Goal: Task Accomplishment & Management: Use online tool/utility

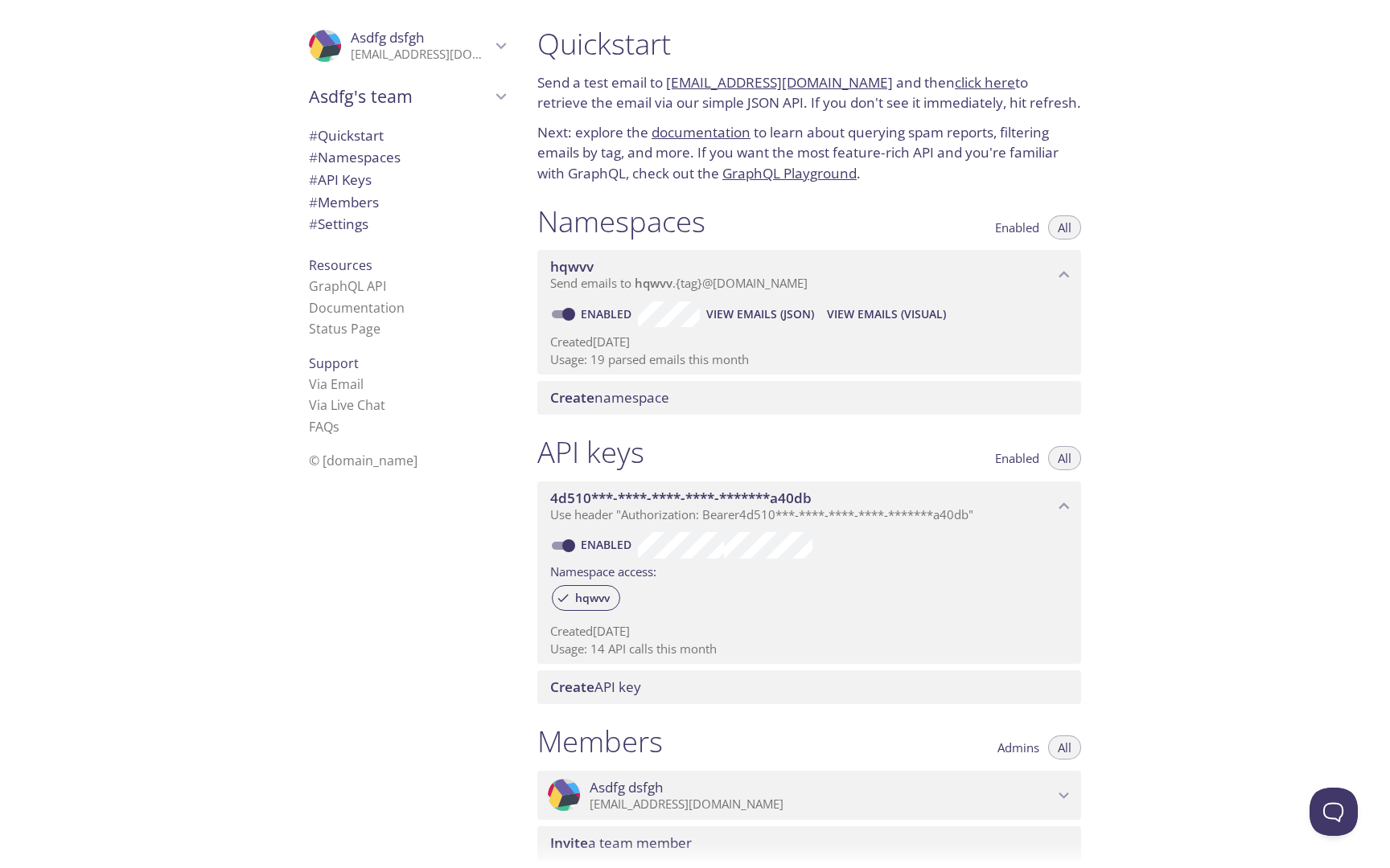
click at [868, 84] on p "Send a test email to [EMAIL_ADDRESS][DOMAIN_NAME] and then click here to retrie…" at bounding box center [810, 93] width 544 height 41
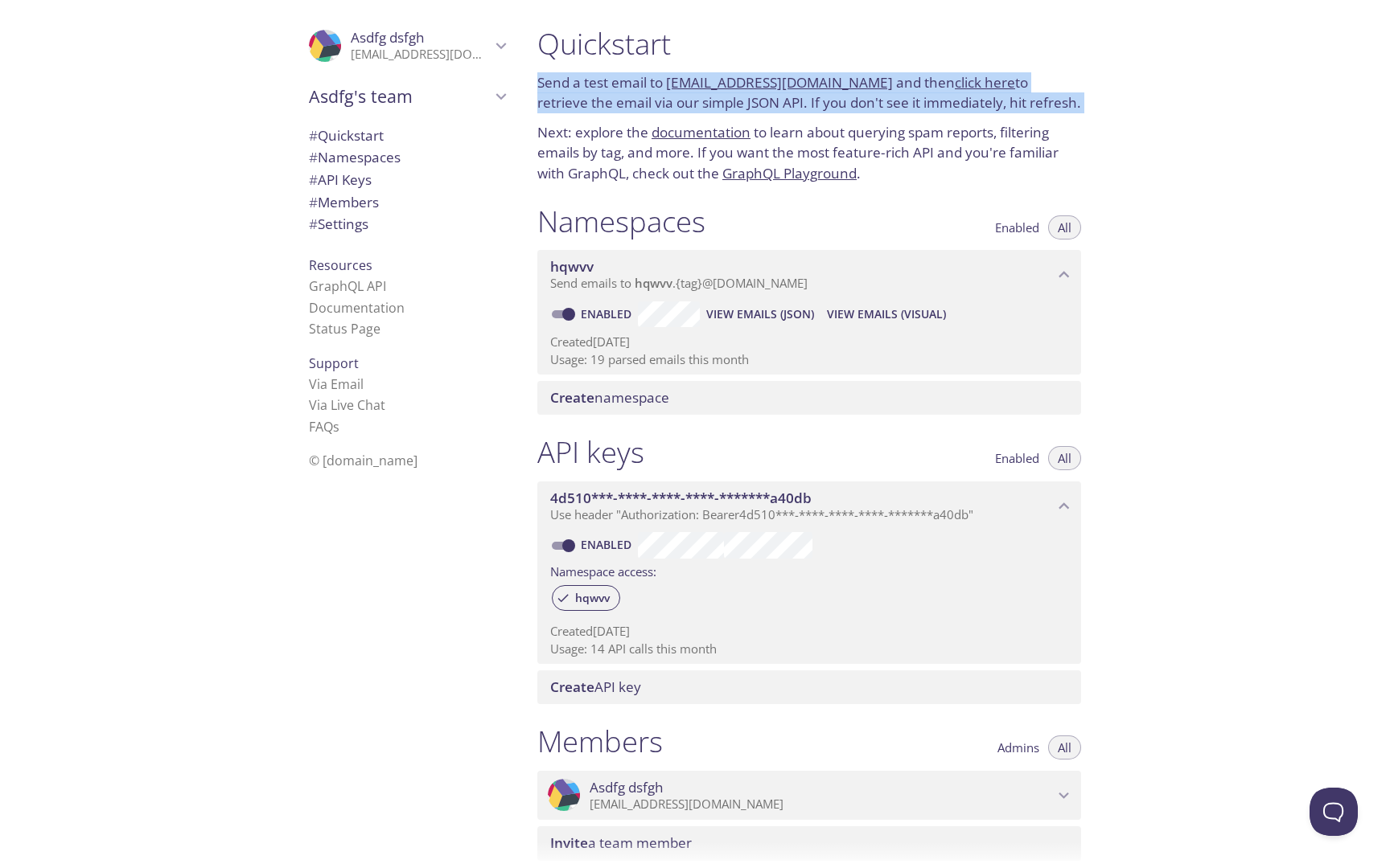
click at [868, 84] on p "Send a test email to [EMAIL_ADDRESS][DOMAIN_NAME] and then click here to retrie…" at bounding box center [810, 93] width 544 height 41
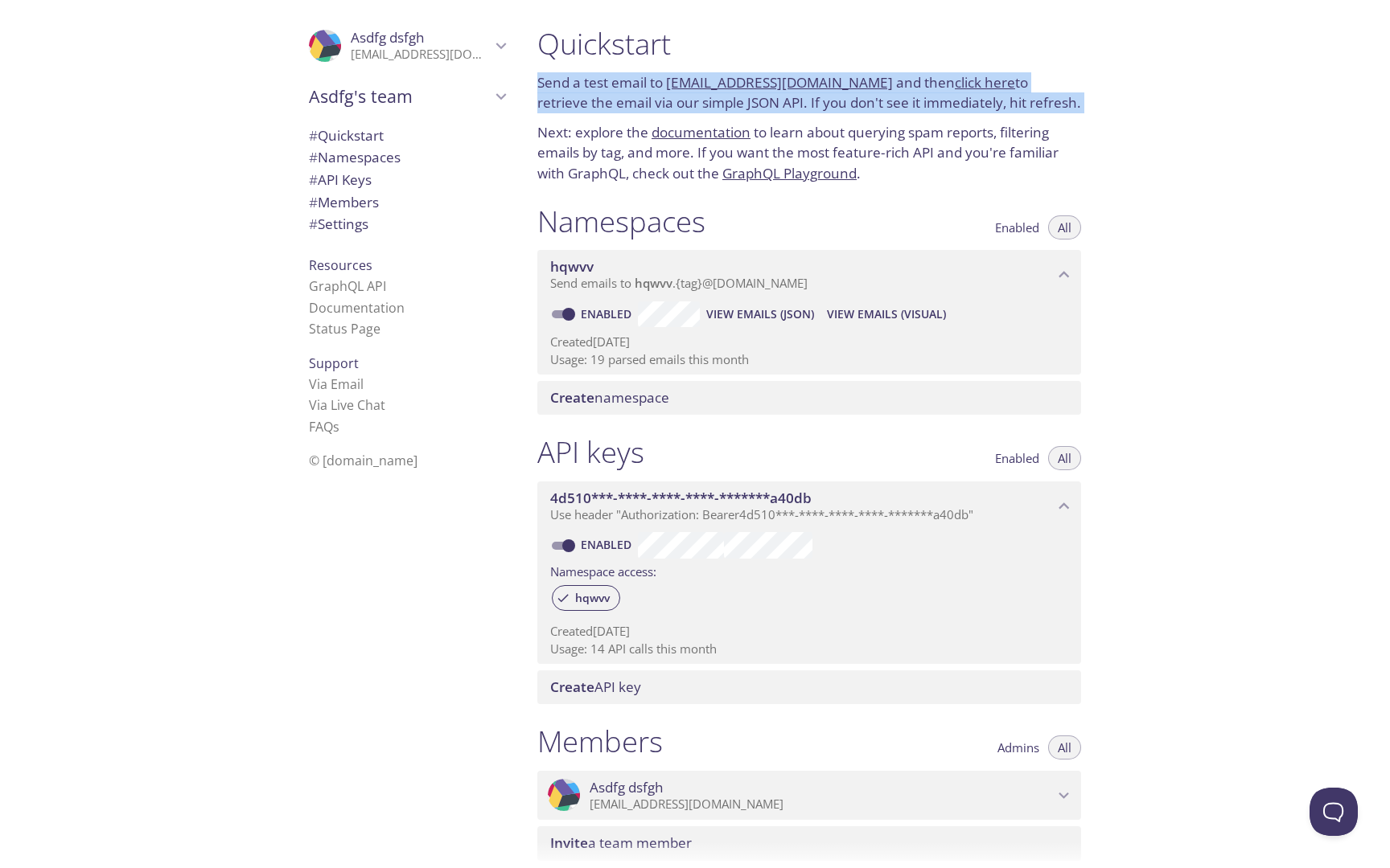
click at [868, 84] on p "Send a test email to [EMAIL_ADDRESS][DOMAIN_NAME] and then click here to retrie…" at bounding box center [810, 93] width 544 height 41
click at [868, 84] on p "Send a test email to [EMAIL_ADDRESS][DOMAIN_NAME] and then click here to retrie…" at bounding box center [810, 93] width 544 height 41
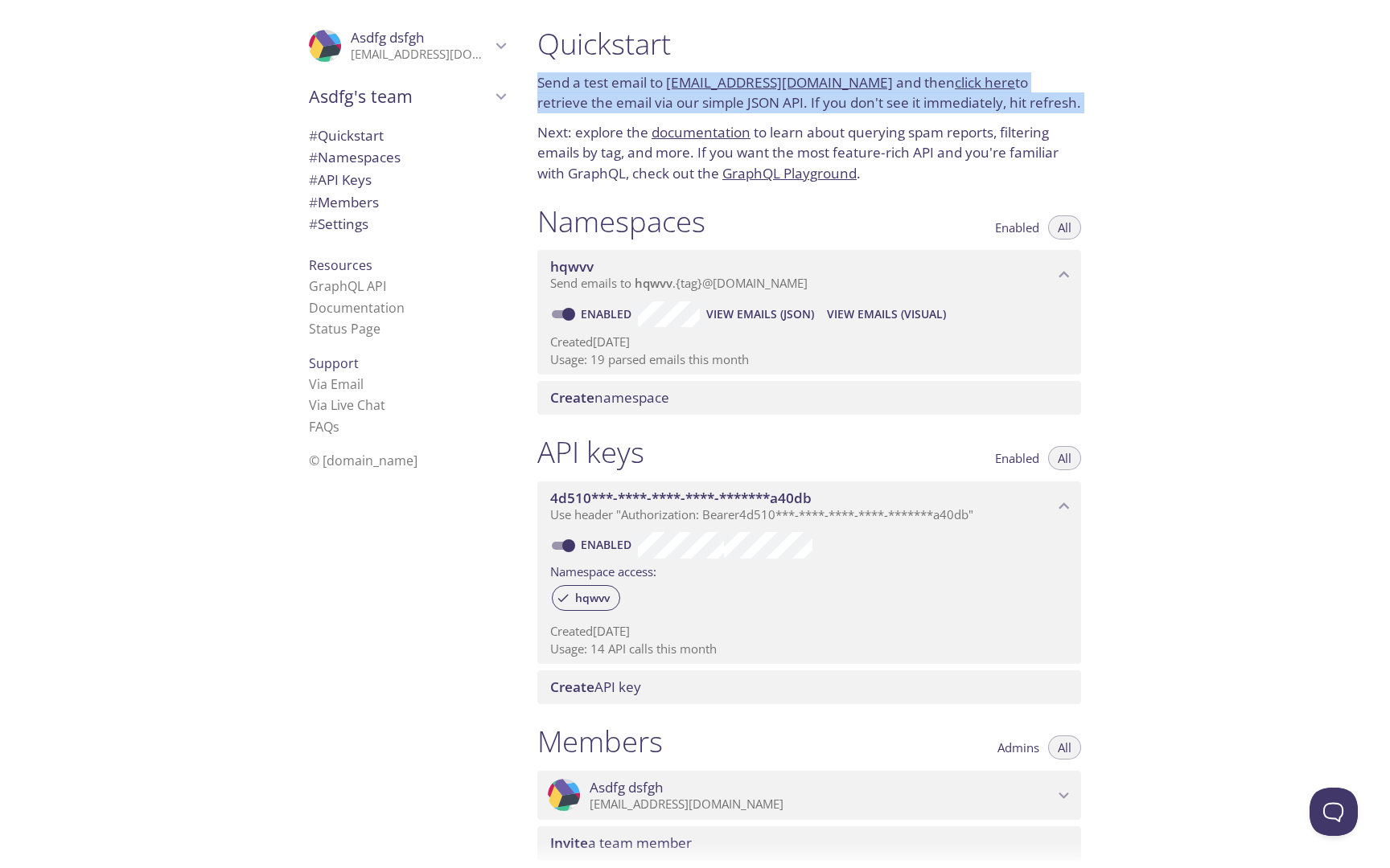
click at [648, 62] on h1 "Quickstart" at bounding box center [810, 43] width 544 height 36
click at [658, 68] on div "Quickstart Send a test email to [EMAIL_ADDRESS][DOMAIN_NAME] and then click her…" at bounding box center [810, 105] width 570 height 178
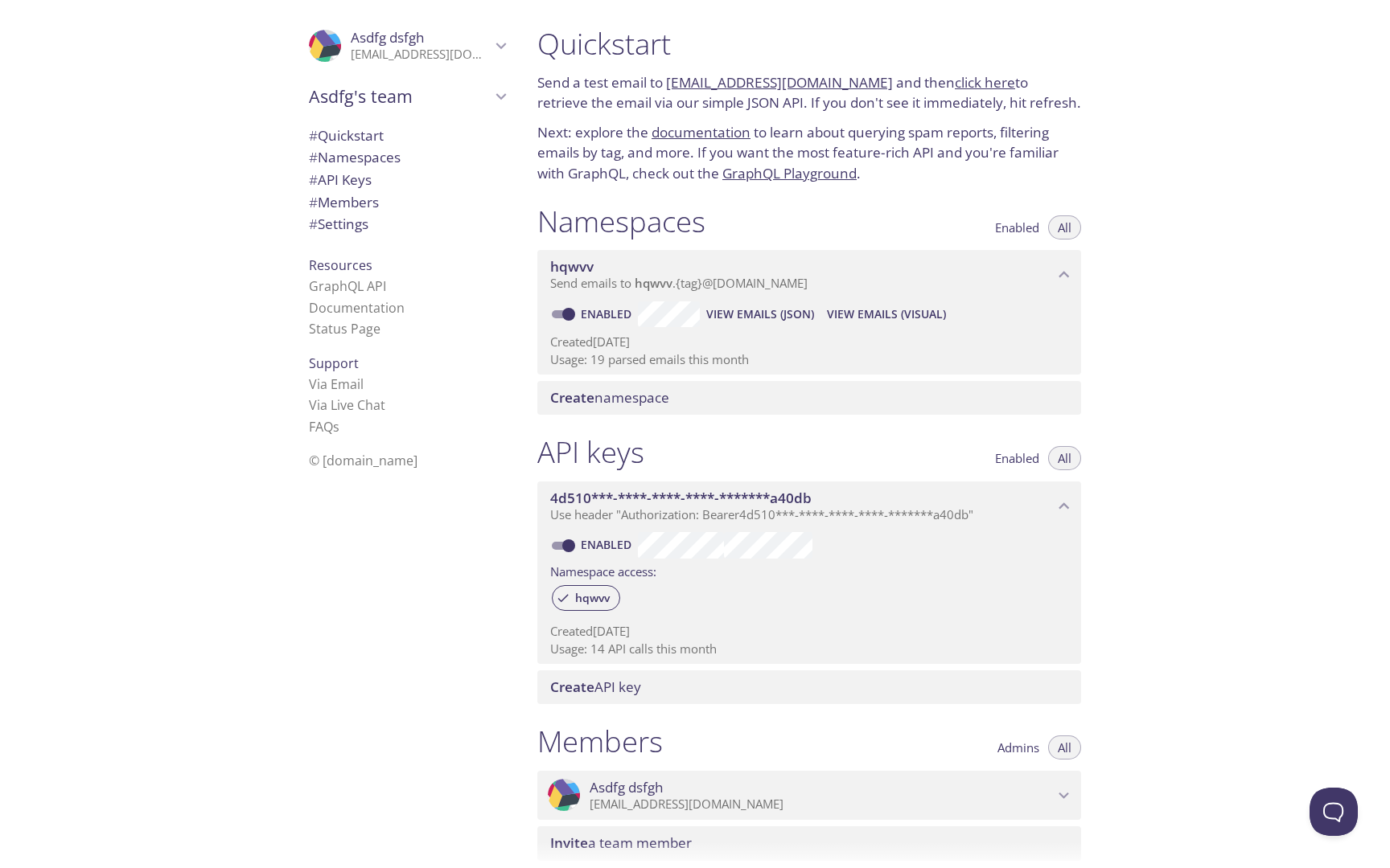
click at [666, 77] on p "Send a test email to [EMAIL_ADDRESS][DOMAIN_NAME] and then click here to retrie…" at bounding box center [810, 93] width 544 height 41
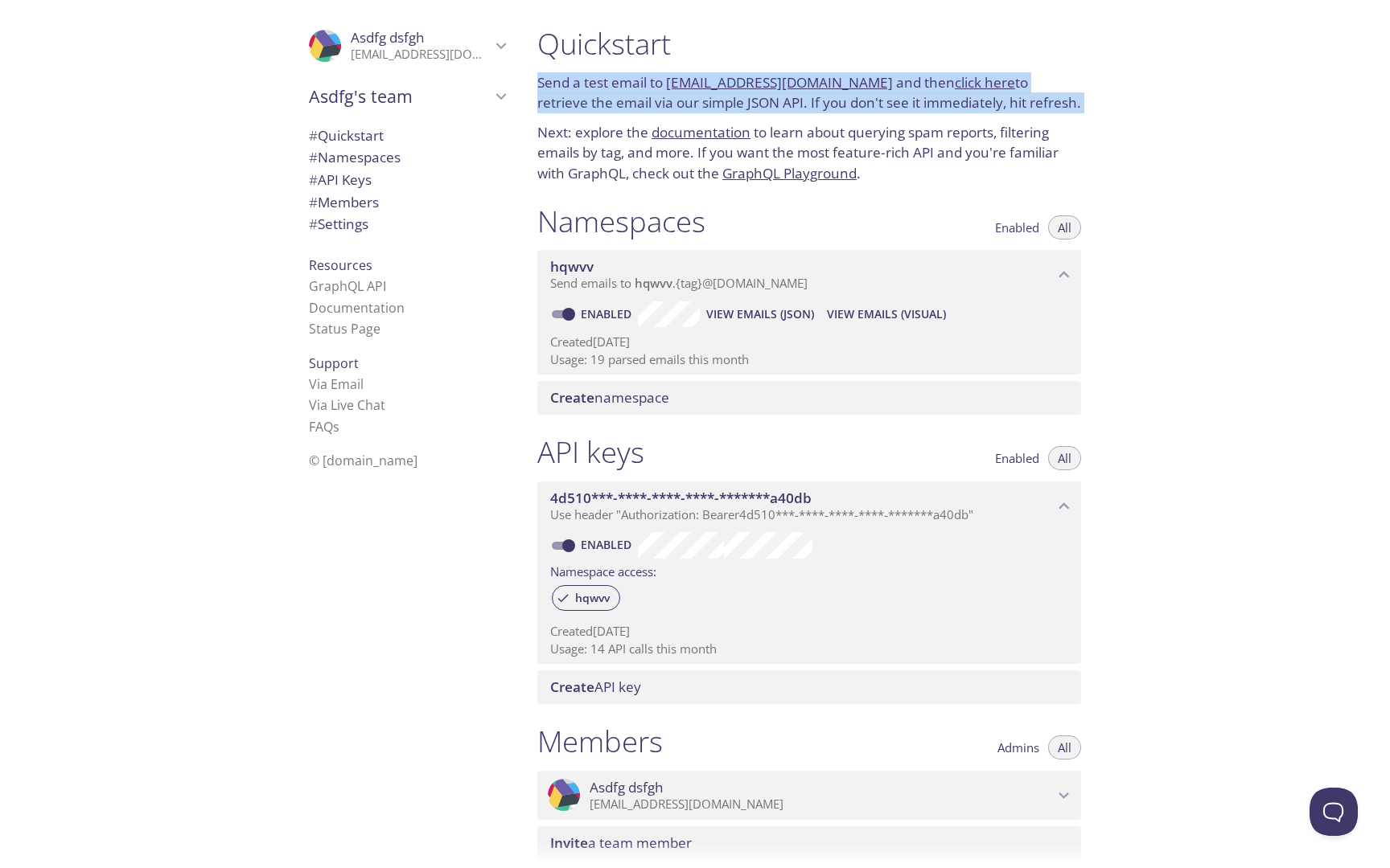
click at [666, 77] on p "Send a test email to [EMAIL_ADDRESS][DOMAIN_NAME] and then click here to retrie…" at bounding box center [810, 93] width 544 height 41
click at [676, 60] on h1 "Quickstart" at bounding box center [810, 43] width 544 height 36
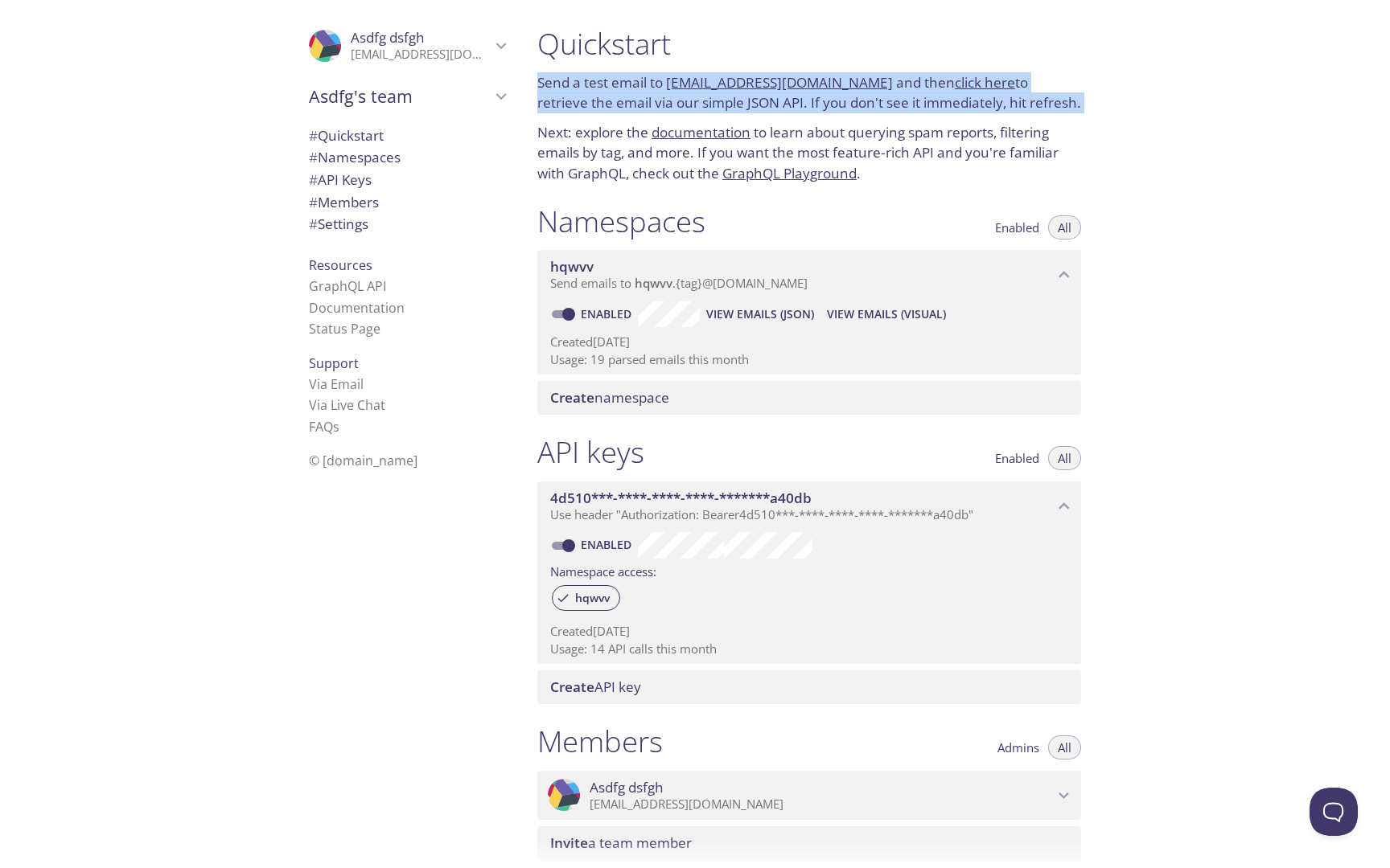
click at [695, 29] on h1 "Quickstart" at bounding box center [810, 43] width 544 height 36
click at [759, 78] on link "[EMAIL_ADDRESS][DOMAIN_NAME]" at bounding box center [780, 82] width 227 height 19
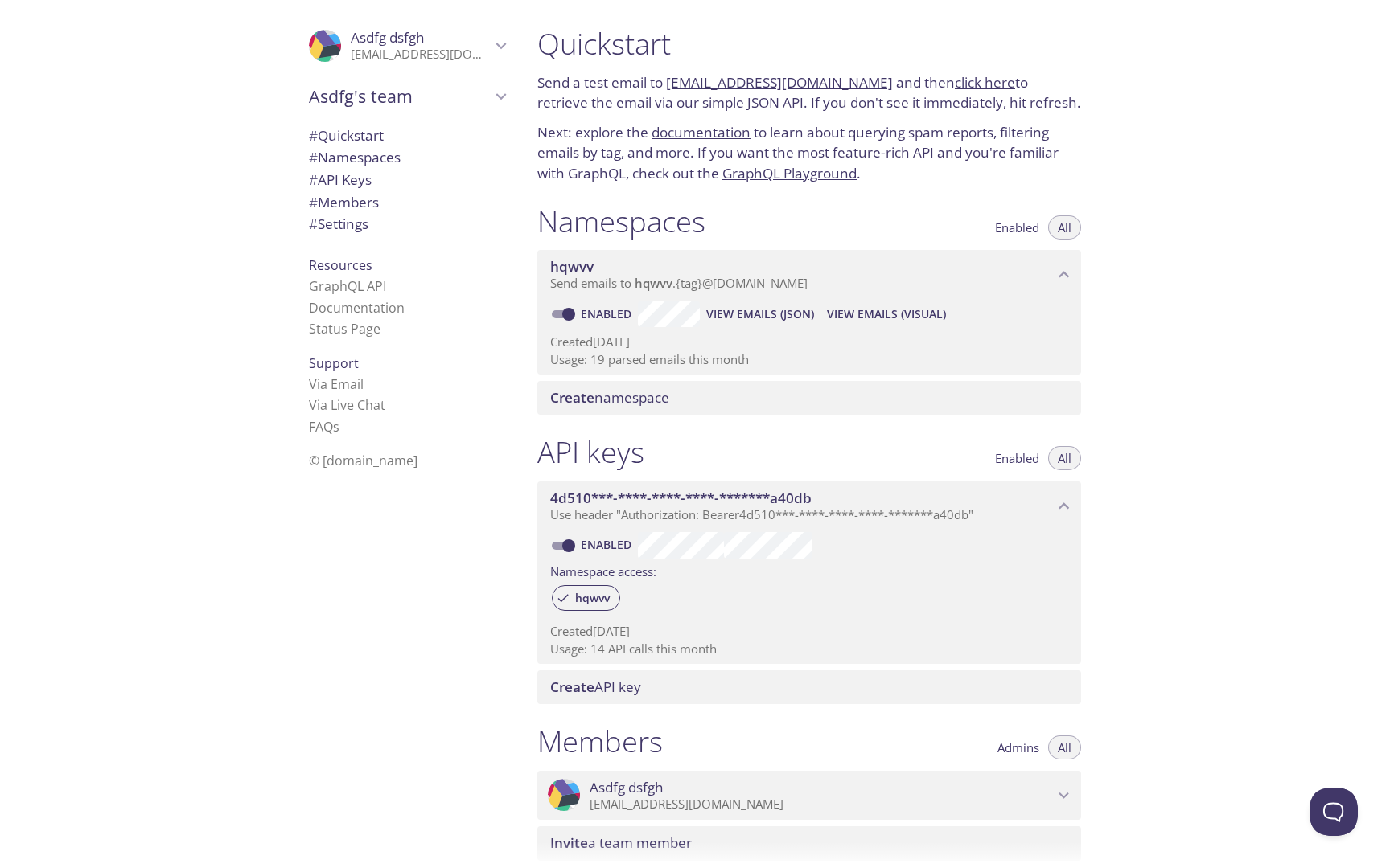
click at [575, 216] on h1 "Namespaces" at bounding box center [621, 221] width 168 height 36
click at [869, 85] on p "Send a test email to [EMAIL_ADDRESS][DOMAIN_NAME] and then click here to retrie…" at bounding box center [810, 93] width 544 height 41
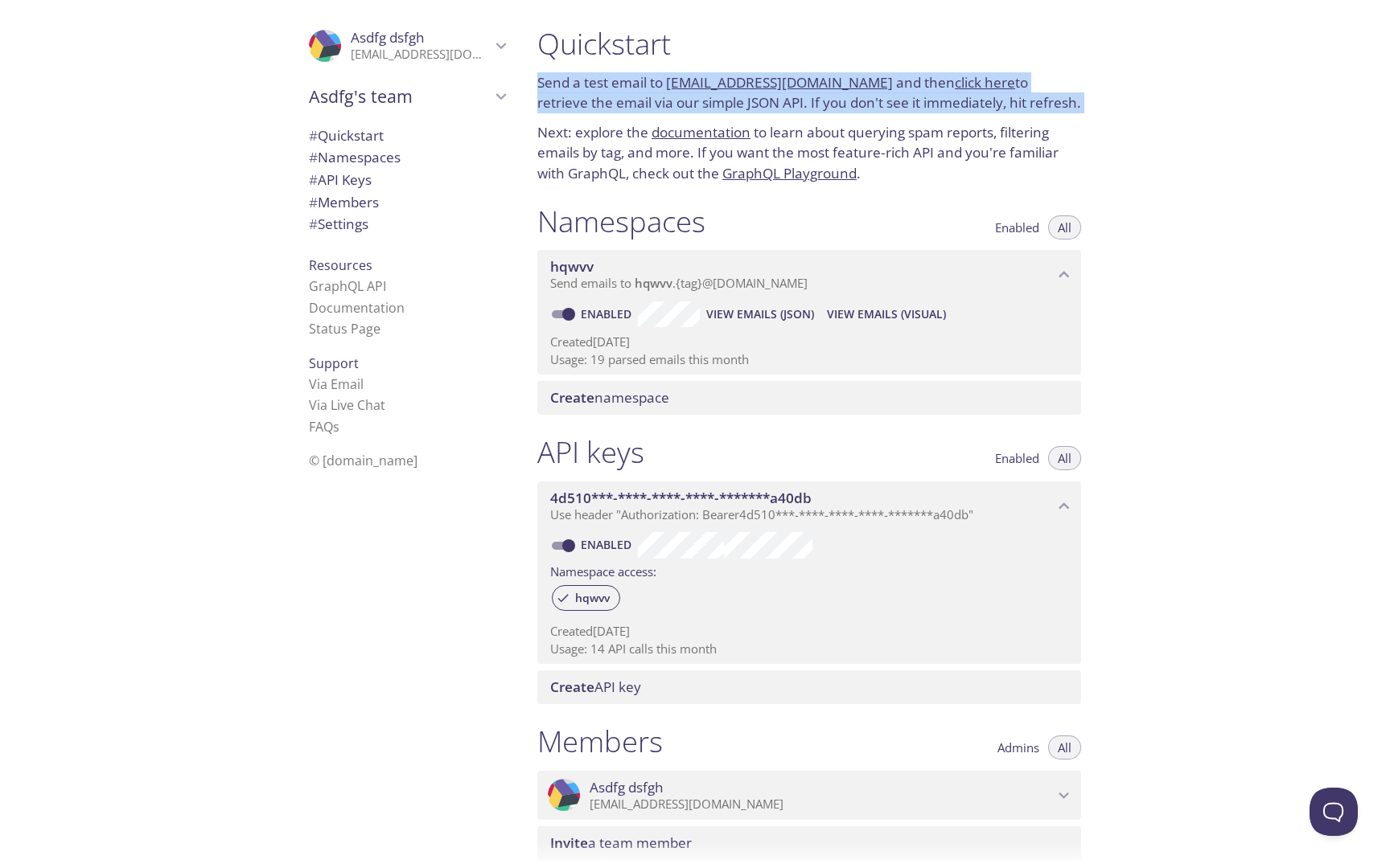
click at [869, 85] on p "Send a test email to [EMAIL_ADDRESS][DOMAIN_NAME] and then click here to retrie…" at bounding box center [810, 93] width 544 height 41
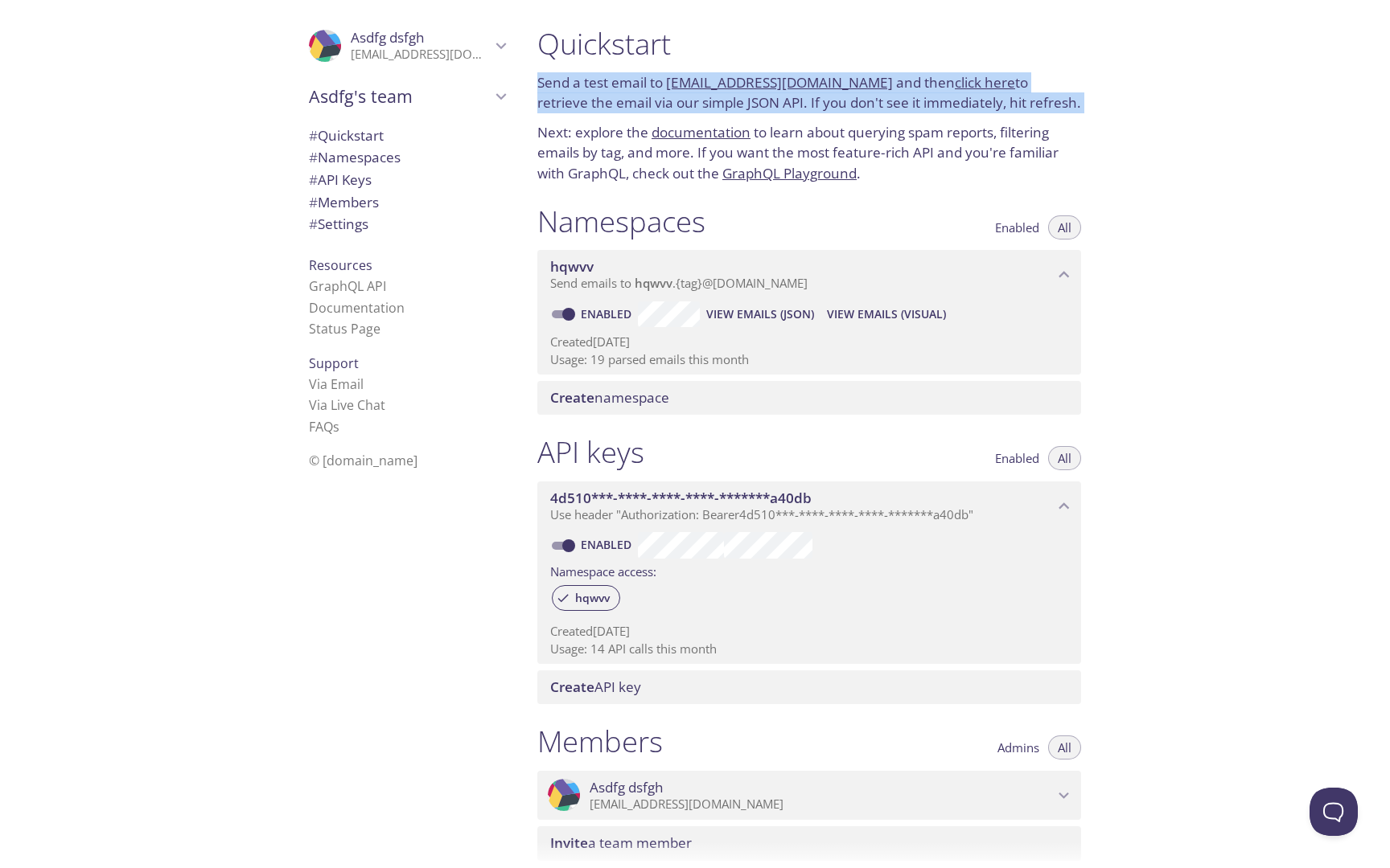
click at [855, 46] on h1 "Quickstart" at bounding box center [810, 43] width 544 height 36
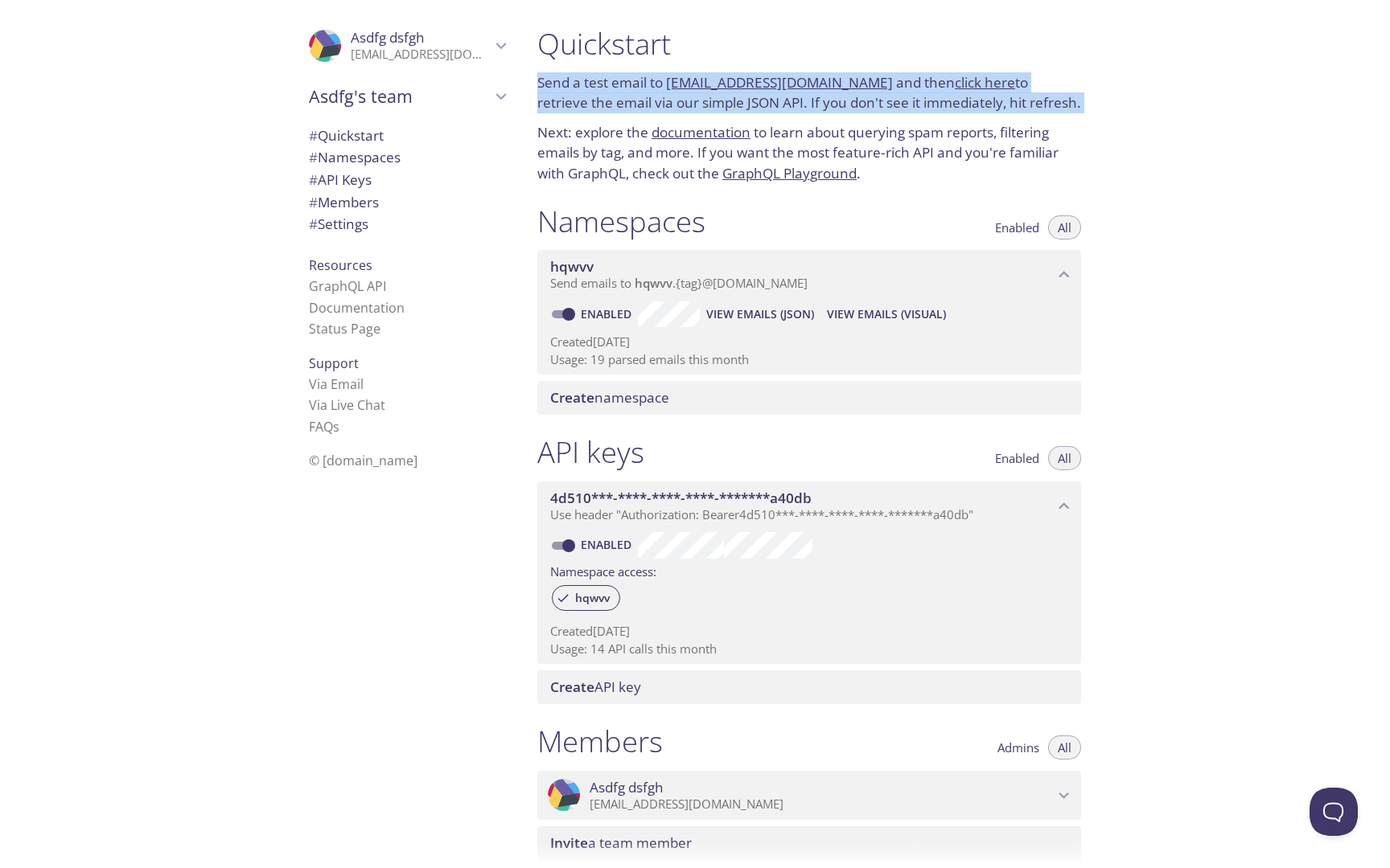
click at [855, 75] on link "[EMAIL_ADDRESS][DOMAIN_NAME]" at bounding box center [780, 82] width 227 height 19
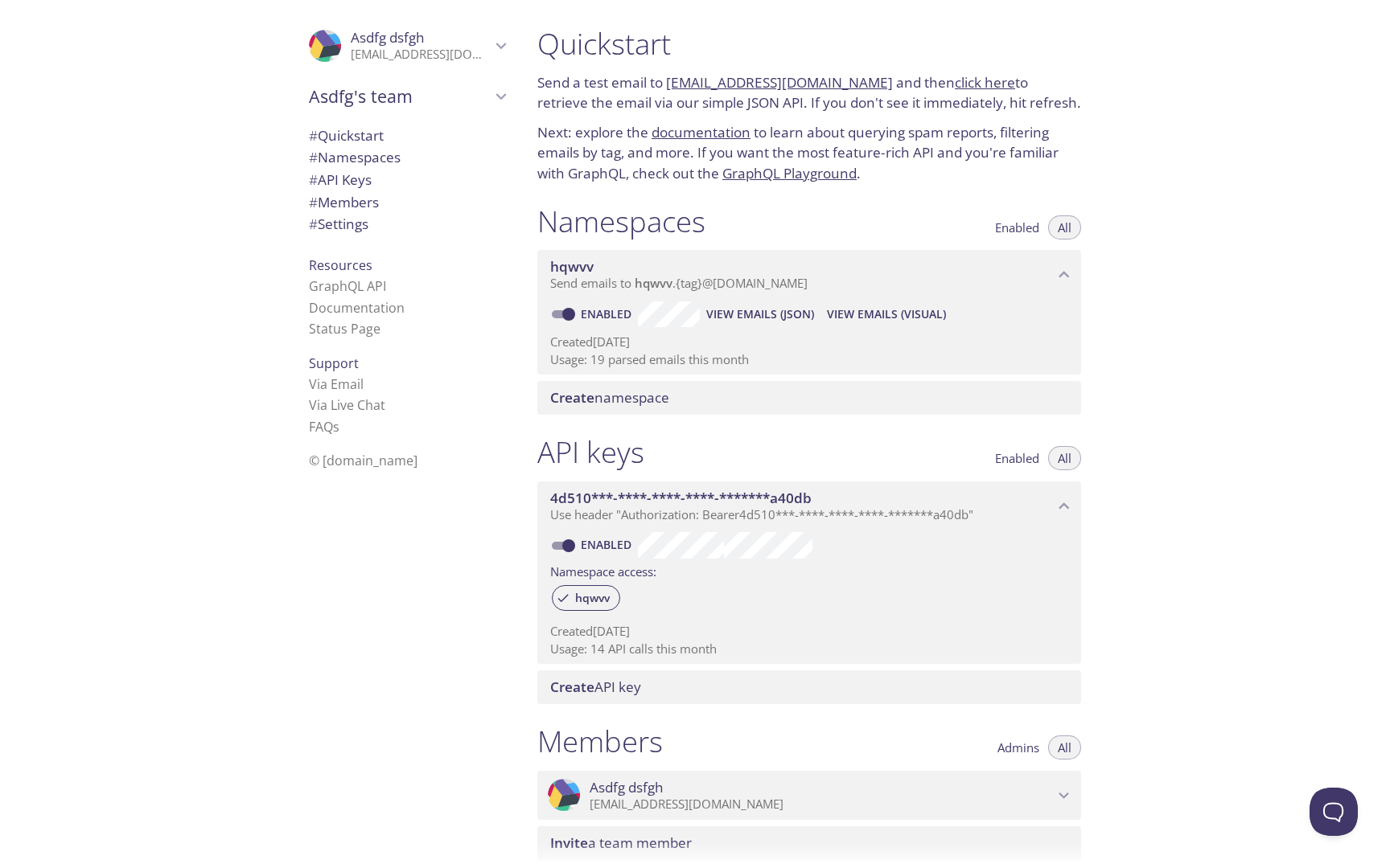
click at [664, 69] on div "Quickstart Send a test email to [EMAIL_ADDRESS][DOMAIN_NAME] and then click her…" at bounding box center [810, 105] width 570 height 178
click at [672, 59] on h1 "Quickstart" at bounding box center [810, 43] width 544 height 36
click at [752, 45] on h1 "Quickstart" at bounding box center [810, 43] width 544 height 36
click at [842, 81] on link "[EMAIL_ADDRESS][DOMAIN_NAME]" at bounding box center [780, 82] width 227 height 19
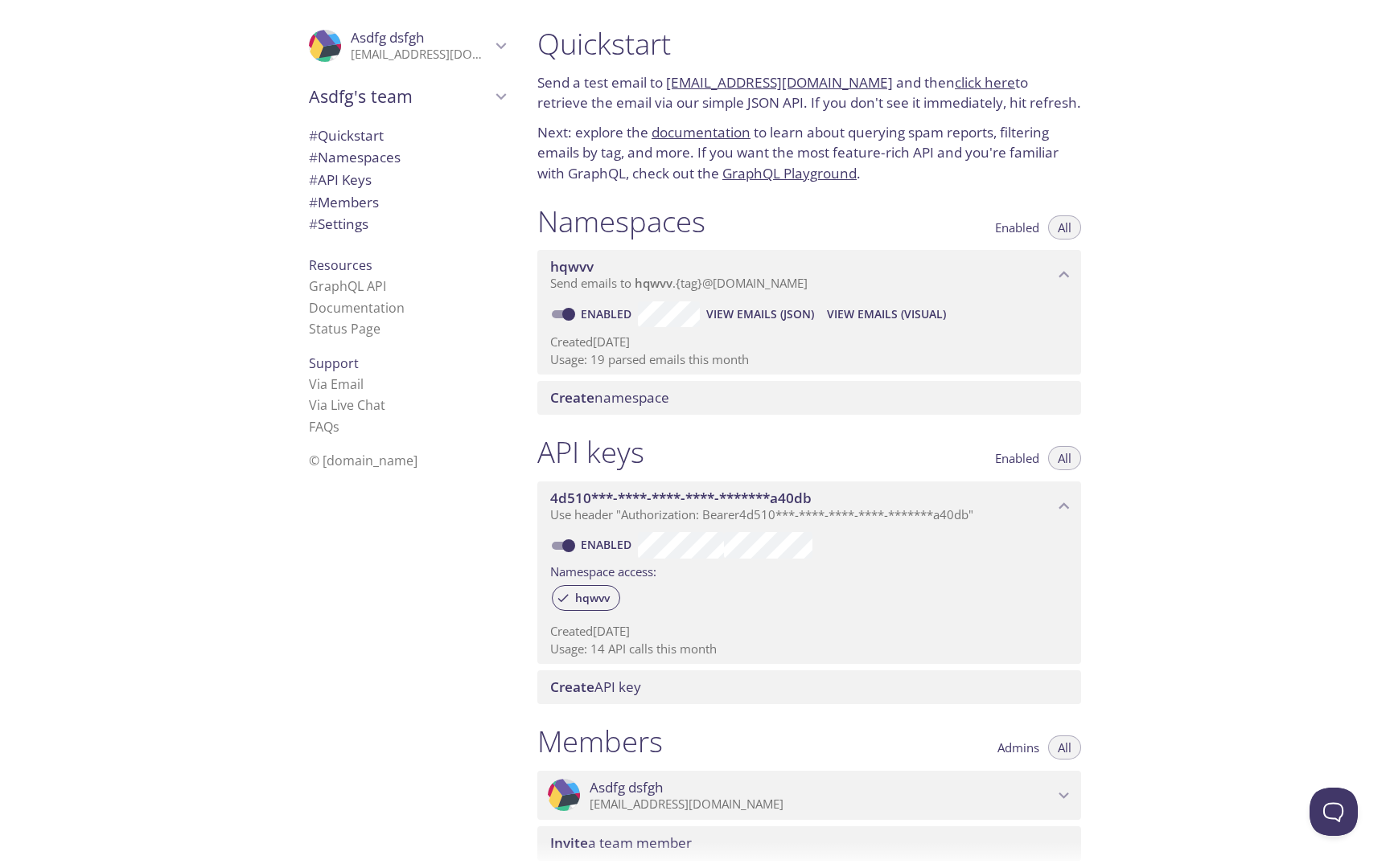
click at [1044, 87] on p "Send a test email to [EMAIL_ADDRESS][DOMAIN_NAME] and then click here to retrie…" at bounding box center [810, 93] width 544 height 41
click at [1091, 133] on div "Quickstart Send a test email to [EMAIL_ADDRESS][DOMAIN_NAME] and then click her…" at bounding box center [810, 105] width 570 height 178
click at [1092, 132] on div "Quickstart Send a test email to [EMAIL_ADDRESS][DOMAIN_NAME] and then click her…" at bounding box center [810, 105] width 570 height 178
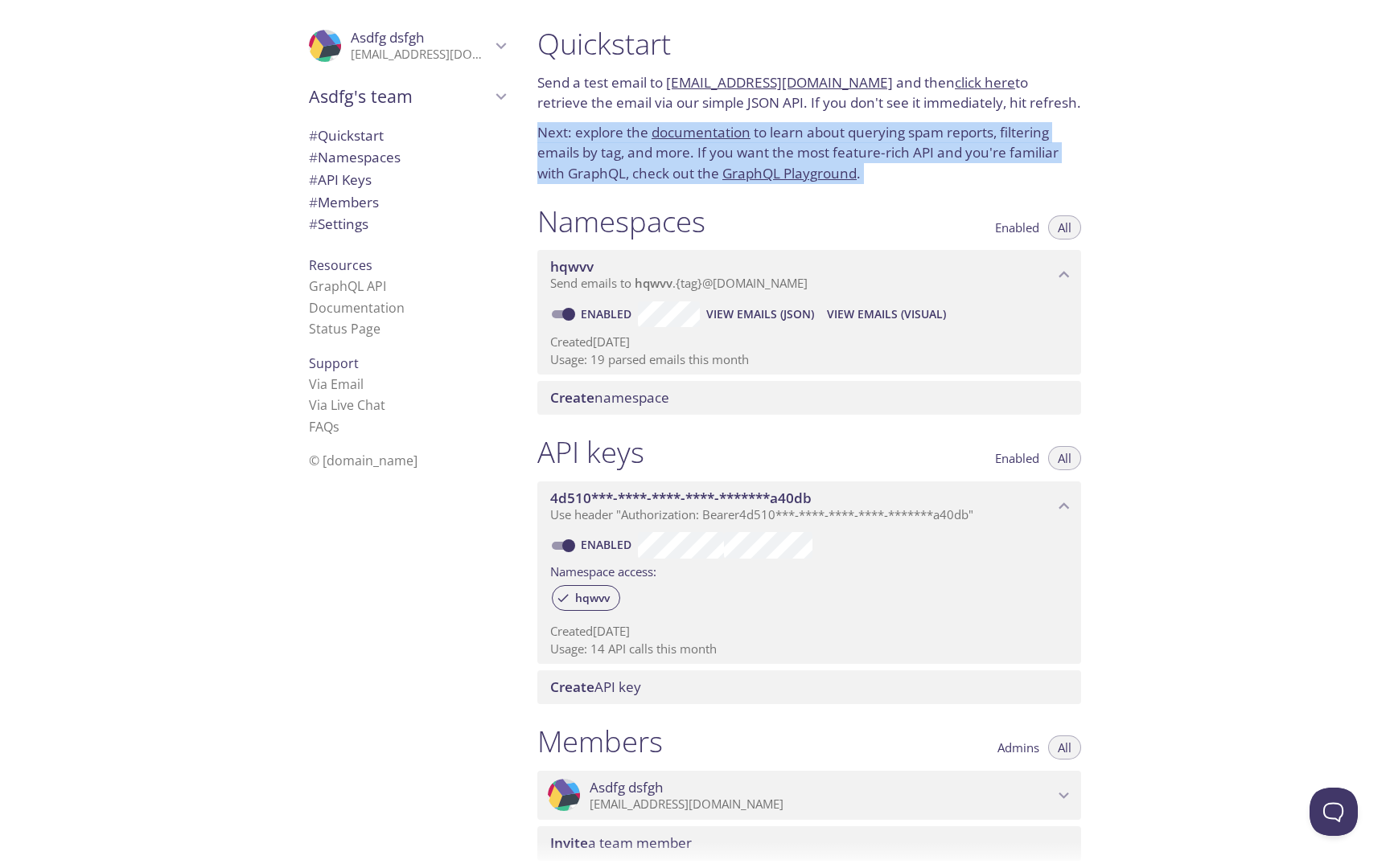
click at [1092, 132] on div "Quickstart Send a test email to [EMAIL_ADDRESS][DOMAIN_NAME] and then click her…" at bounding box center [810, 105] width 570 height 178
click at [1047, 92] on p "Send a test email to [EMAIL_ADDRESS][DOMAIN_NAME] and then click here to retrie…" at bounding box center [810, 93] width 544 height 41
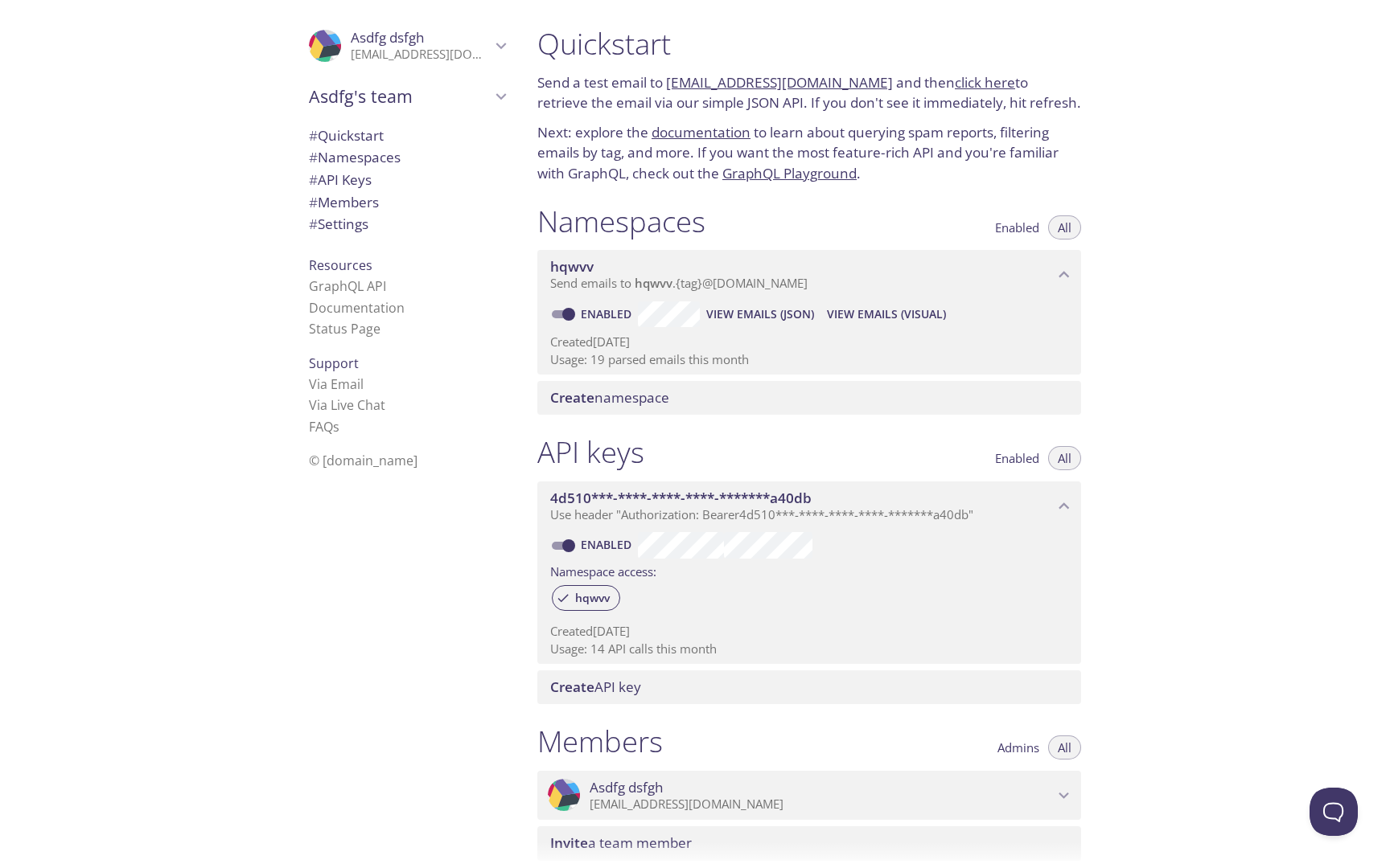
click at [1047, 92] on p "Send a test email to [EMAIL_ADDRESS][DOMAIN_NAME] and then click here to retrie…" at bounding box center [810, 93] width 544 height 41
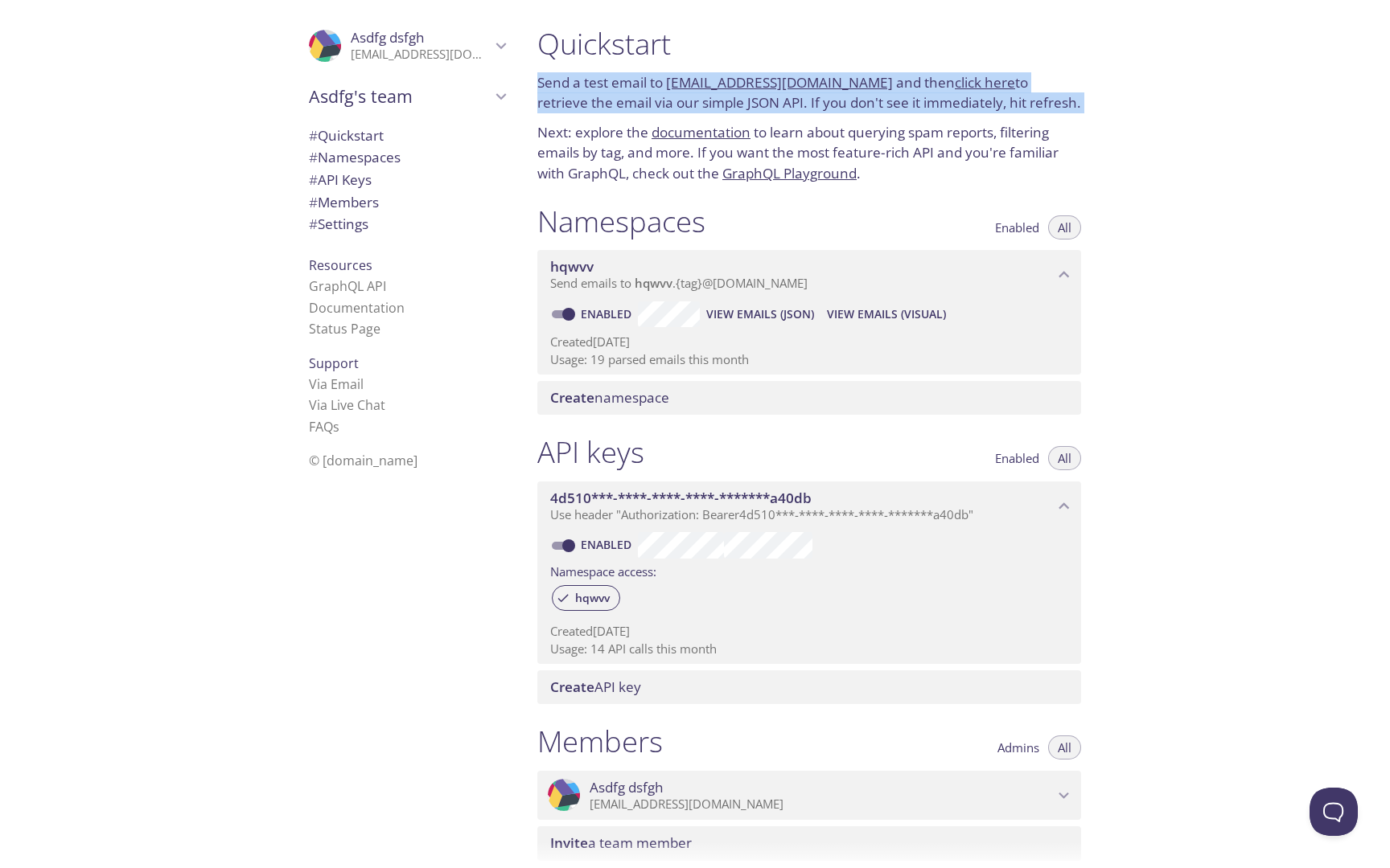
click at [1047, 92] on p "Send a test email to [EMAIL_ADDRESS][DOMAIN_NAME] and then click here to retrie…" at bounding box center [810, 93] width 544 height 41
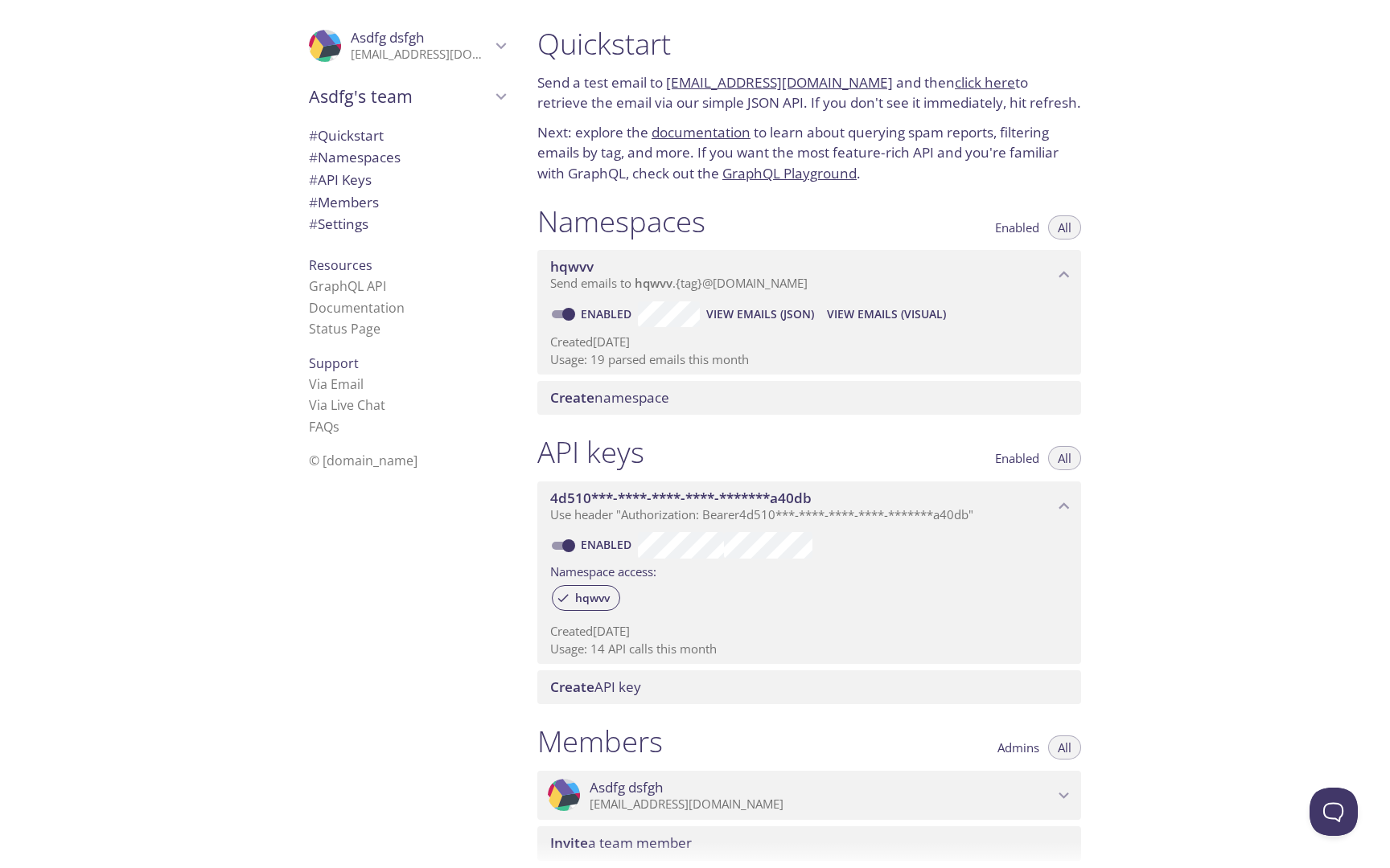
click at [1047, 92] on p "Send a test email to [EMAIL_ADDRESS][DOMAIN_NAME] and then click here to retrie…" at bounding box center [810, 93] width 544 height 41
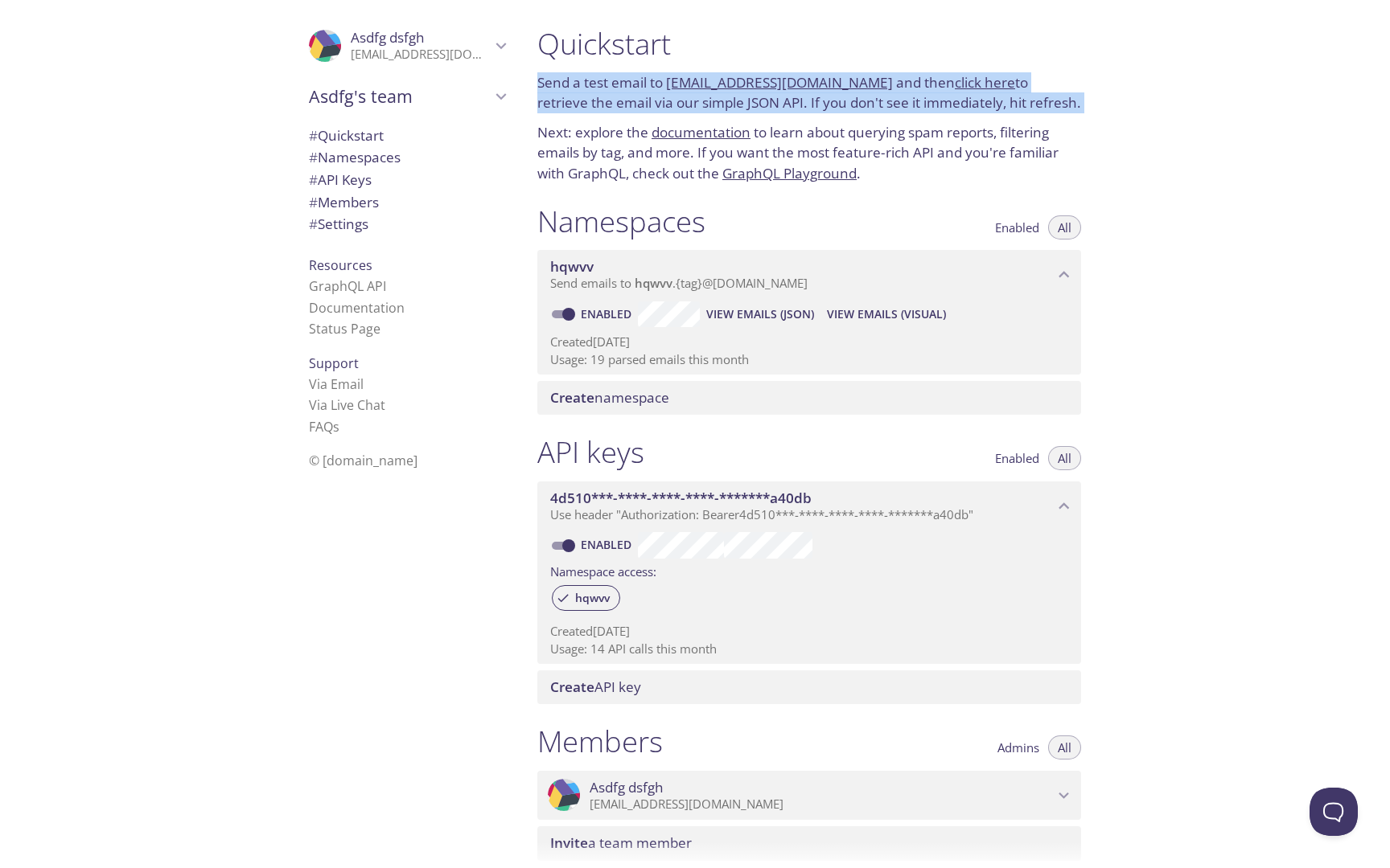
click at [1047, 92] on p "Send a test email to [EMAIL_ADDRESS][DOMAIN_NAME] and then click here to retrie…" at bounding box center [810, 93] width 544 height 41
click at [1003, 95] on p "Send a test email to [EMAIL_ADDRESS][DOMAIN_NAME] and then click here to retrie…" at bounding box center [810, 93] width 544 height 41
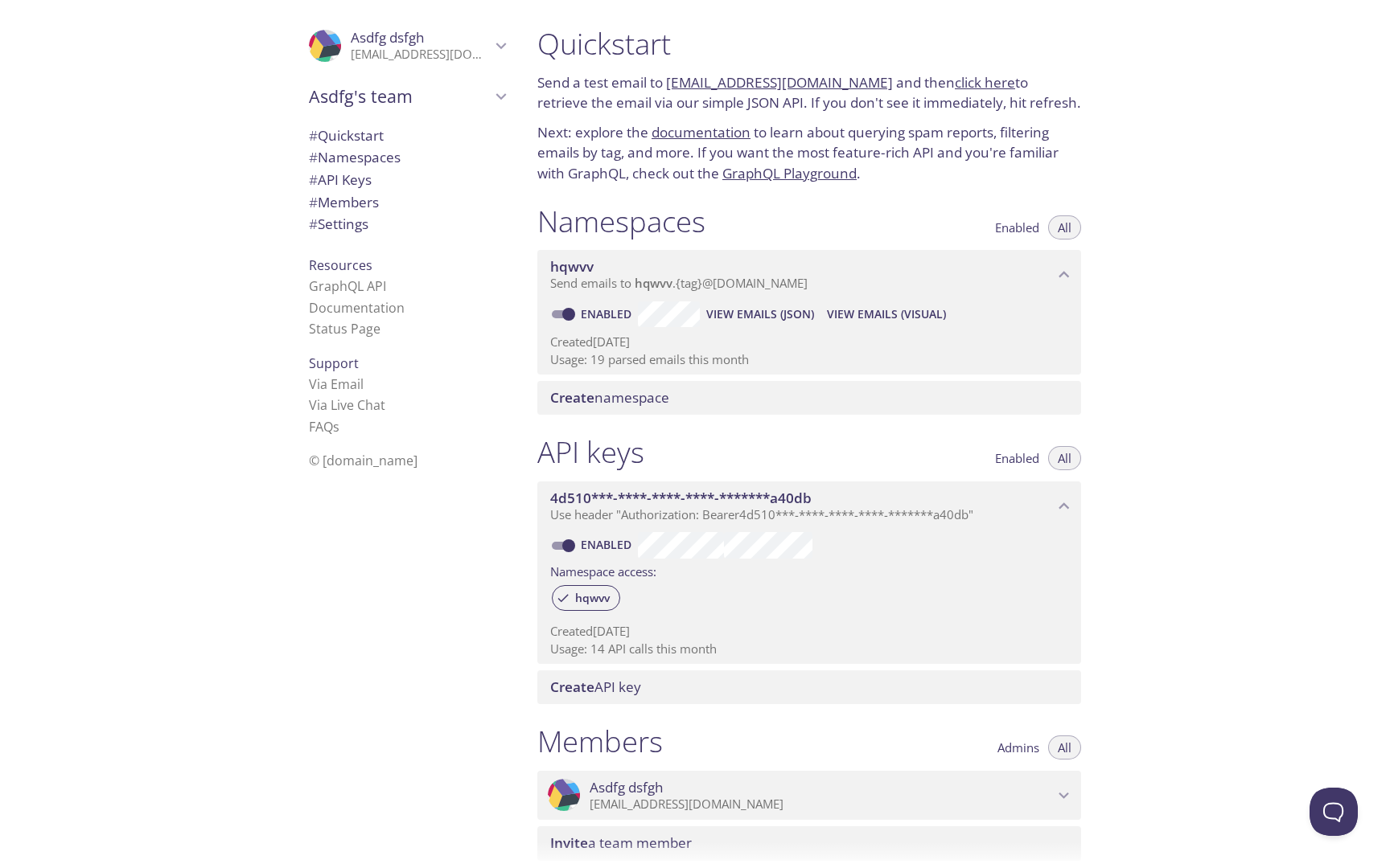
click at [1003, 95] on p "Send a test email to [EMAIL_ADDRESS][DOMAIN_NAME] and then click here to retrie…" at bounding box center [810, 93] width 544 height 41
click at [872, 82] on p "Send a test email to [EMAIL_ADDRESS][DOMAIN_NAME] and then click here to retrie…" at bounding box center [810, 93] width 544 height 41
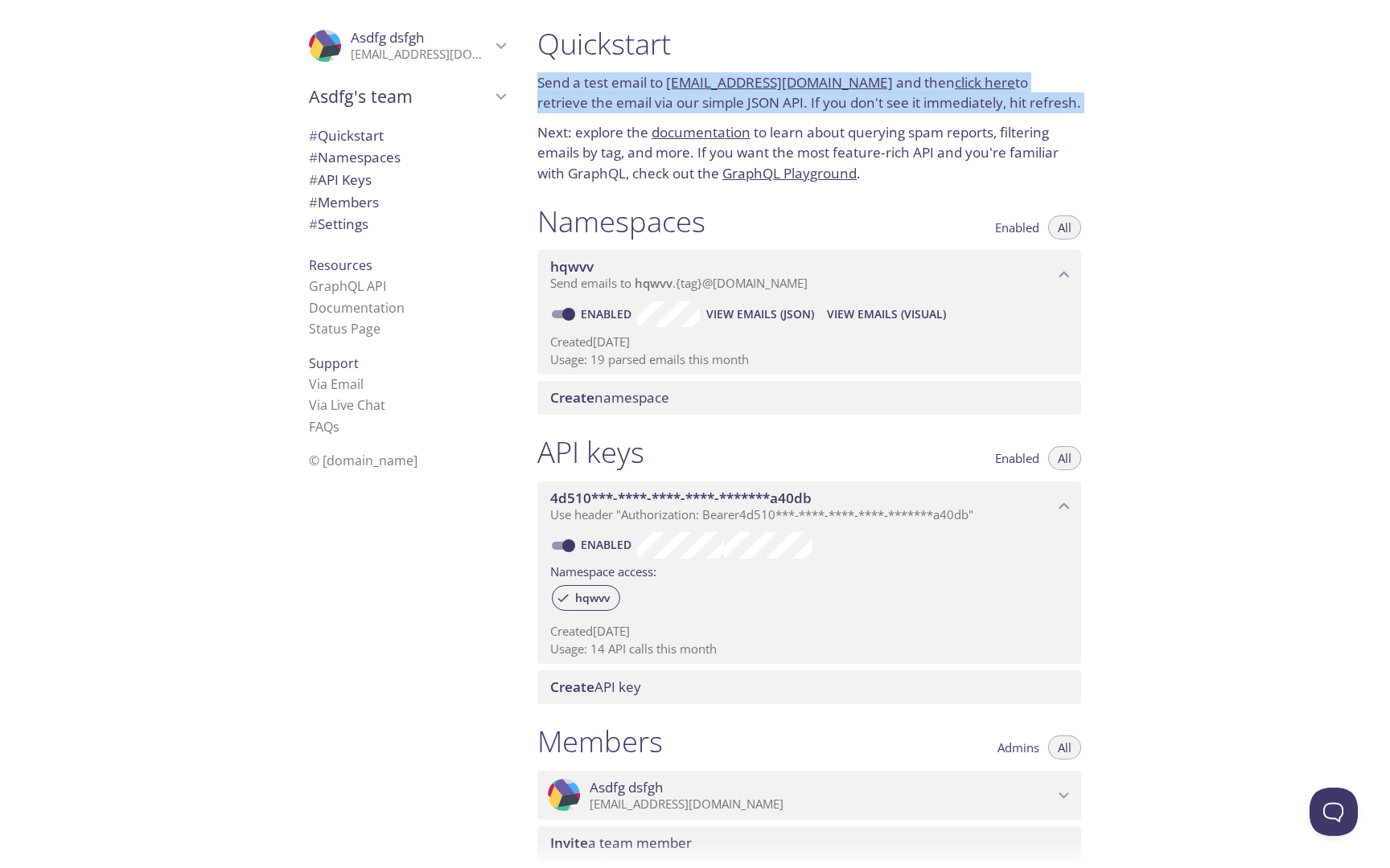
click at [872, 82] on p "Send a test email to [EMAIL_ADDRESS][DOMAIN_NAME] and then click here to retrie…" at bounding box center [810, 93] width 544 height 41
click at [868, 82] on p "Send a test email to [EMAIL_ADDRESS][DOMAIN_NAME] and then click here to retrie…" at bounding box center [810, 93] width 544 height 41
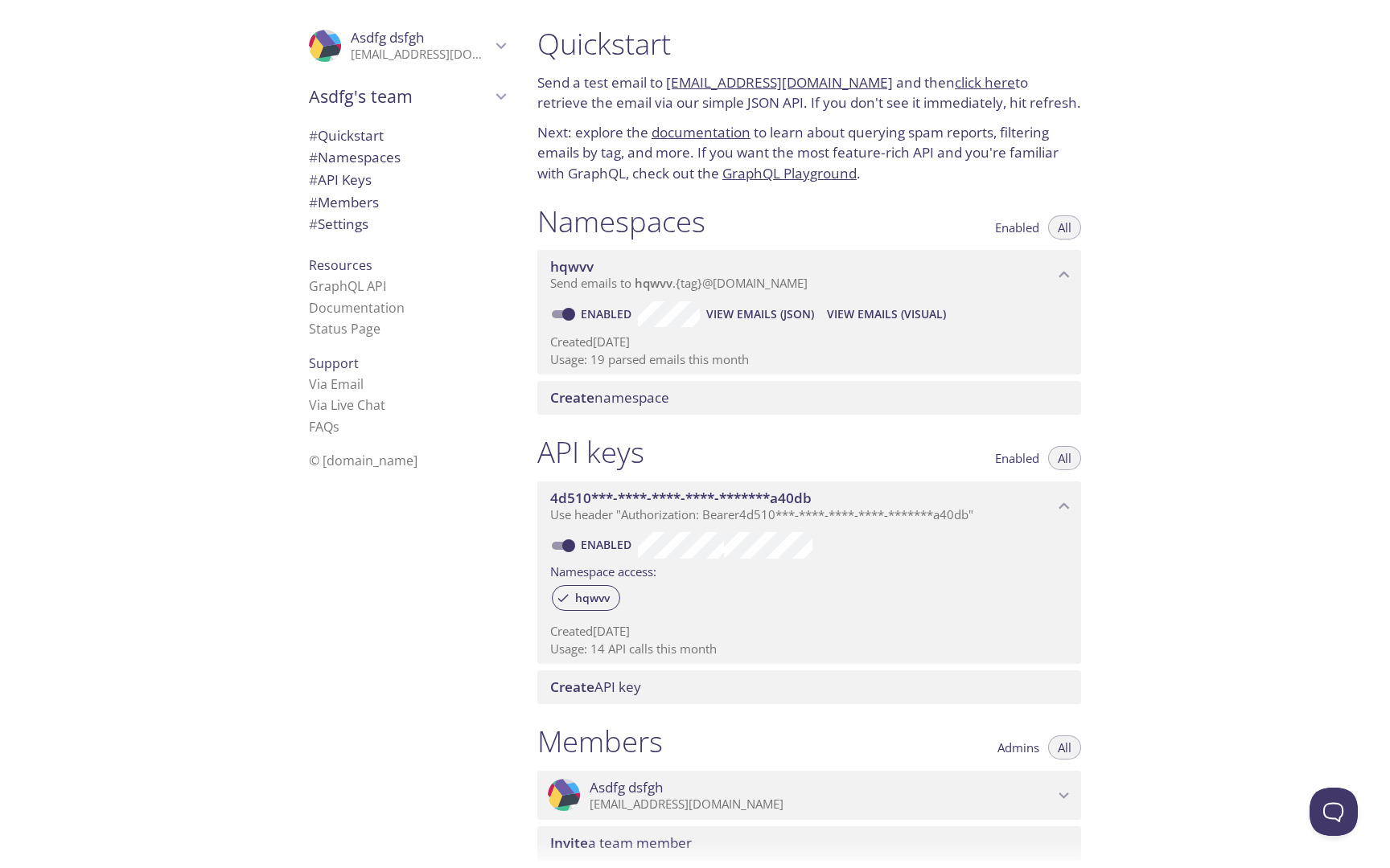
click at [868, 82] on p "Send a test email to [EMAIL_ADDRESS][DOMAIN_NAME] and then click here to retrie…" at bounding box center [810, 93] width 544 height 41
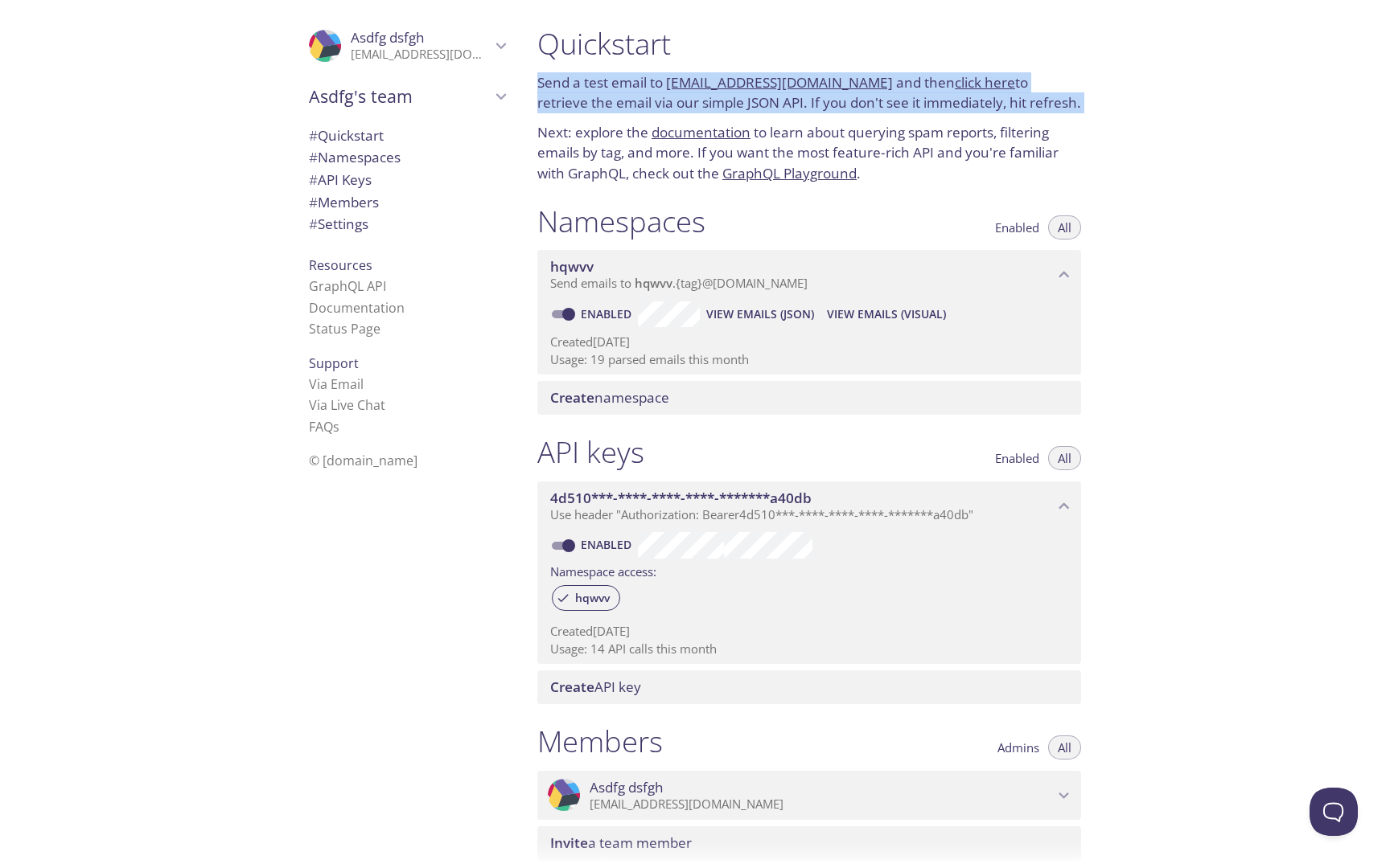
click at [868, 82] on p "Send a test email to [EMAIL_ADDRESS][DOMAIN_NAME] and then click here to retrie…" at bounding box center [810, 93] width 544 height 41
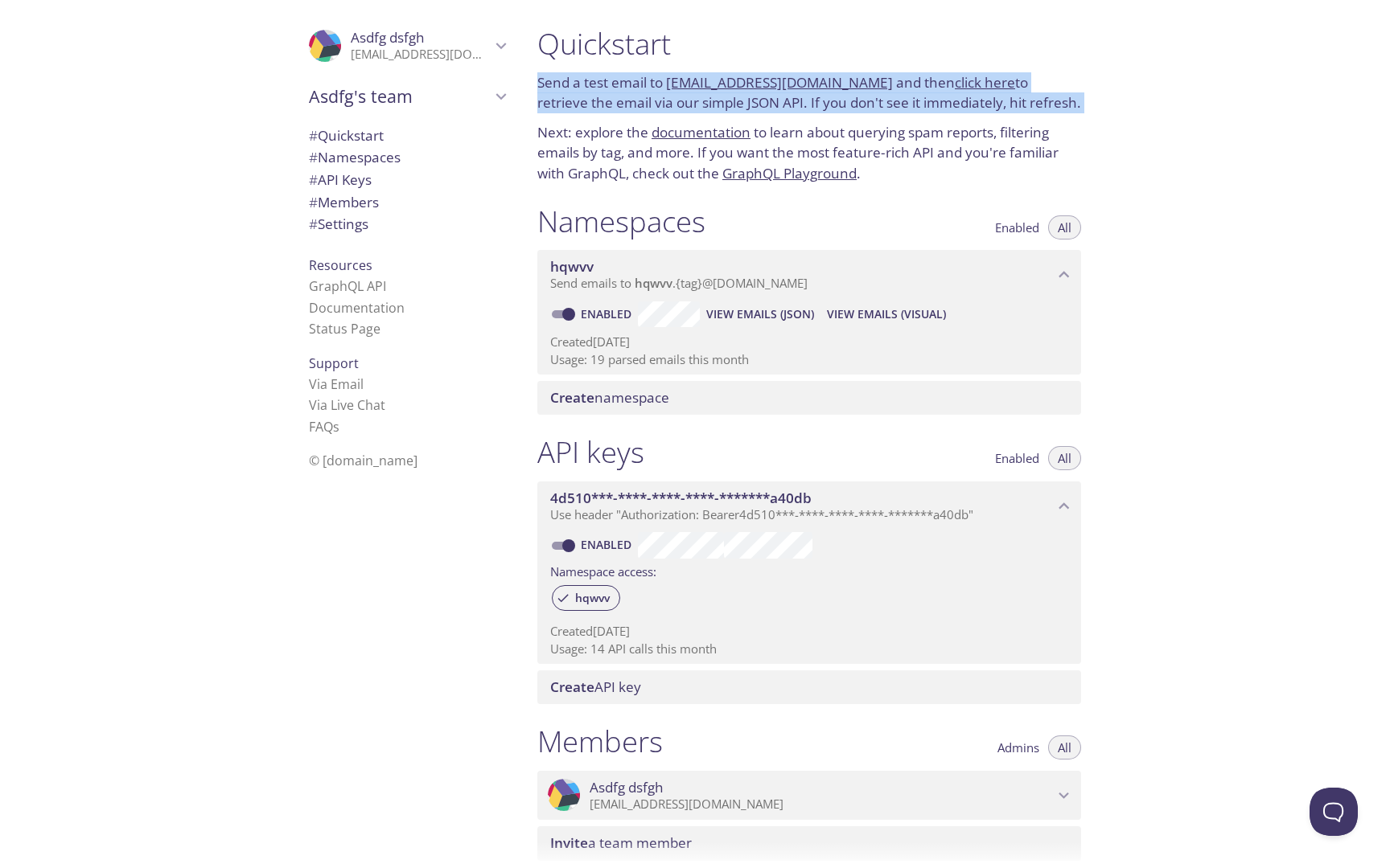
click at [868, 82] on p "Send a test email to [EMAIL_ADDRESS][DOMAIN_NAME] and then click here to retrie…" at bounding box center [810, 93] width 544 height 41
click at [878, 38] on h1 "Quickstart" at bounding box center [810, 43] width 544 height 36
click at [1083, 150] on div "Quickstart Send a test email to [EMAIL_ADDRESS][DOMAIN_NAME] and then click her…" at bounding box center [810, 105] width 570 height 178
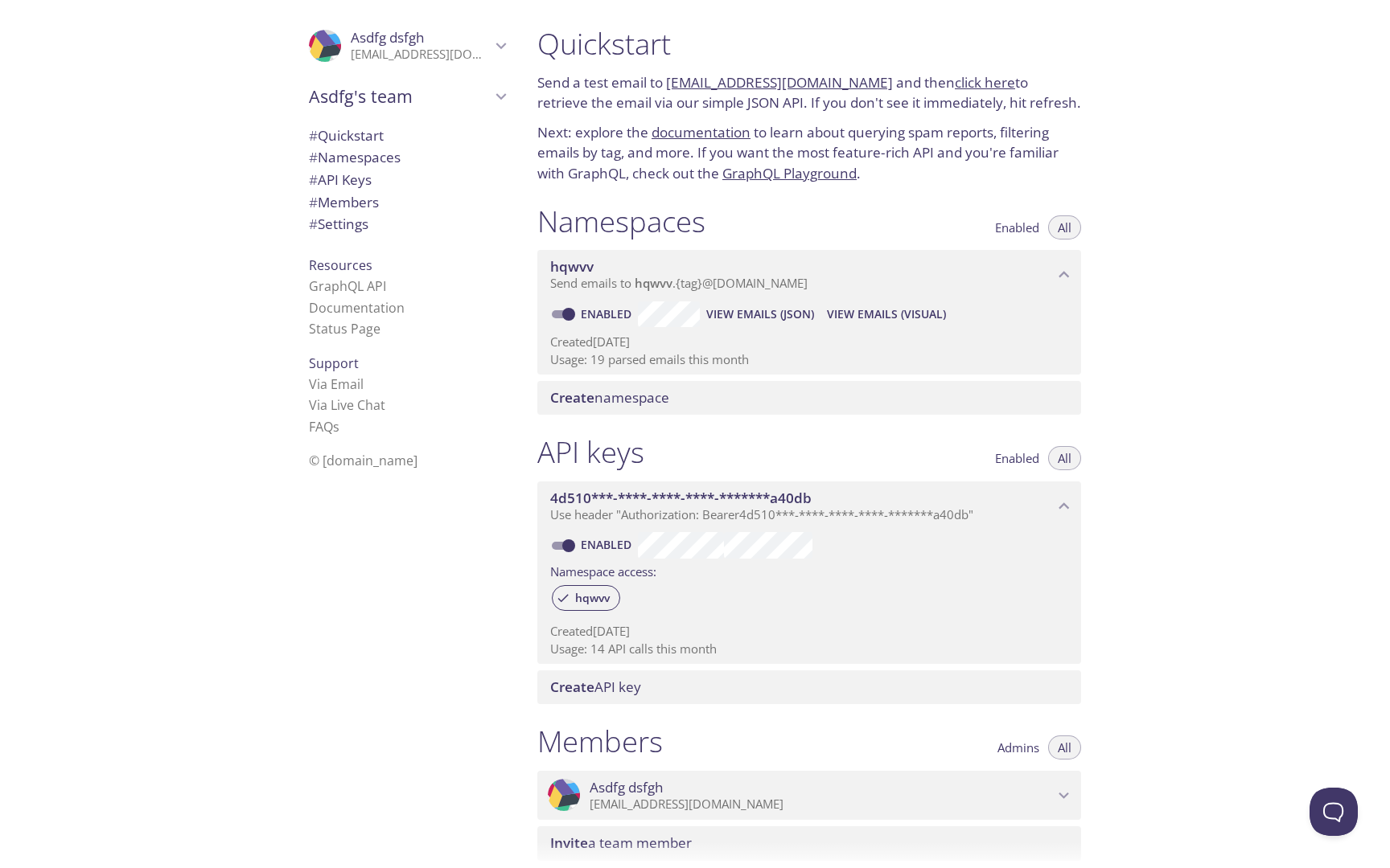
click at [722, 410] on div "Create namespace" at bounding box center [810, 398] width 544 height 34
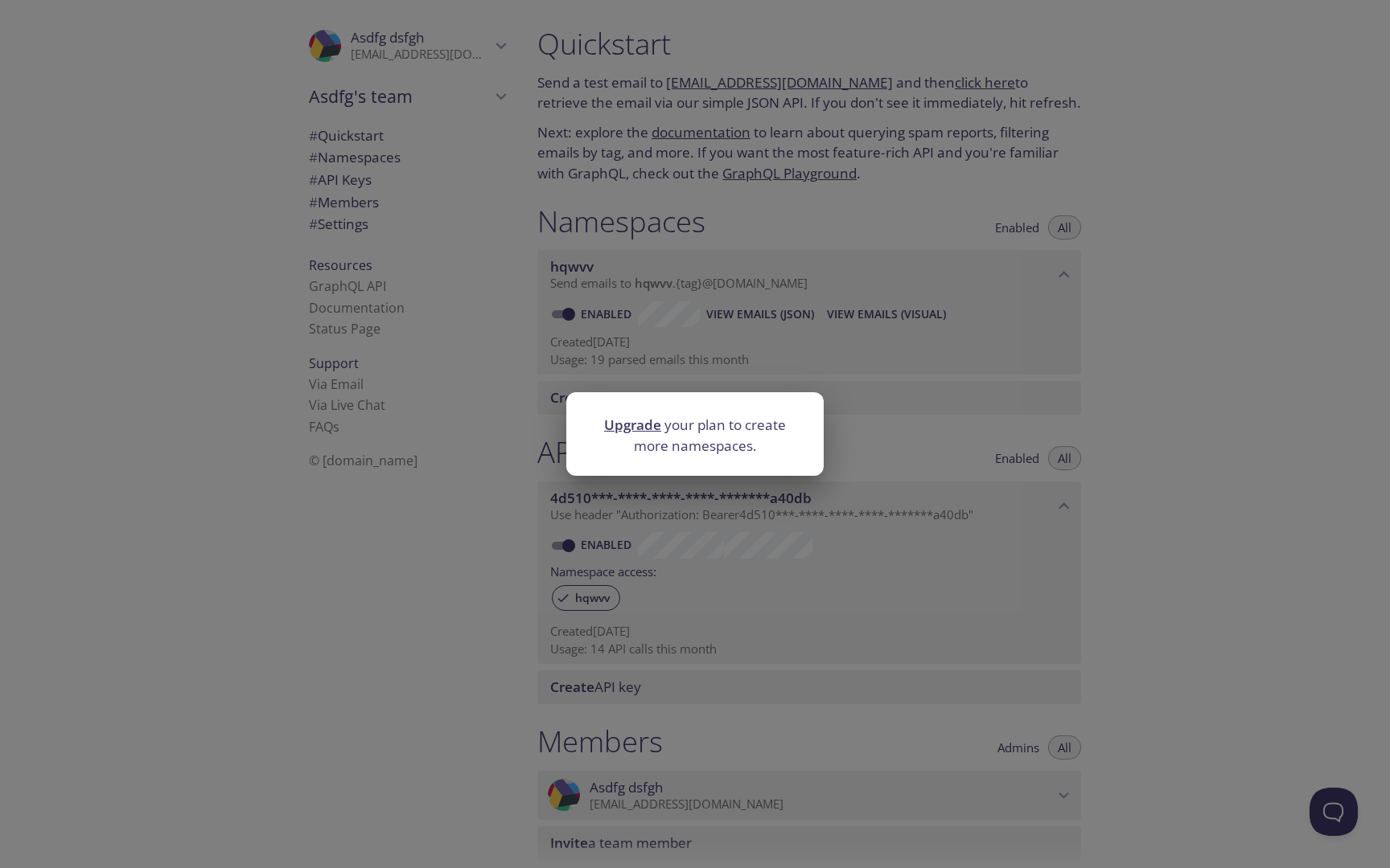
click at [882, 425] on div "Upgrade your plan to create more namespaces." at bounding box center [695, 434] width 1390 height 868
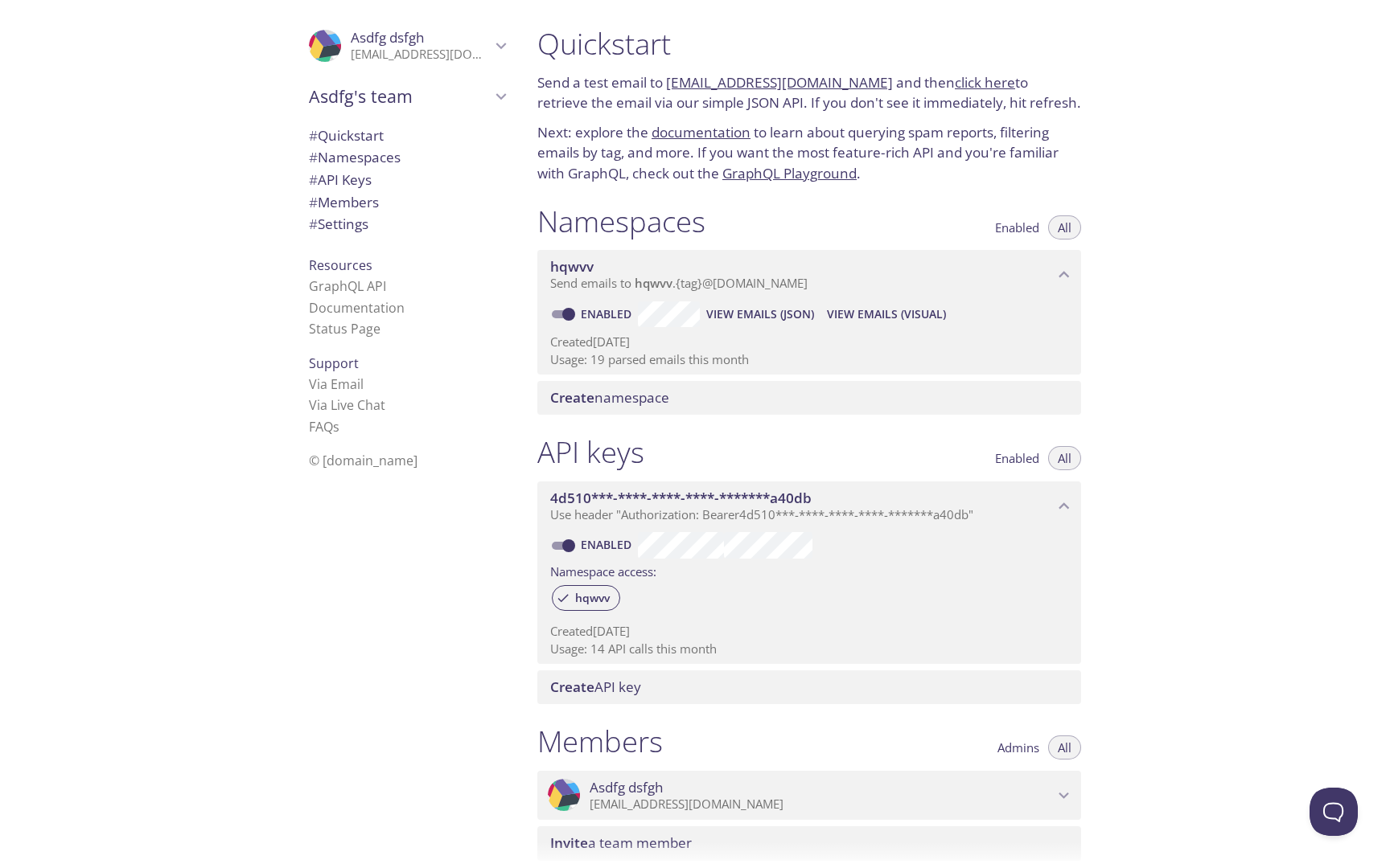
click at [870, 94] on p "Send a test email to [EMAIL_ADDRESS][DOMAIN_NAME] and then click here to retrie…" at bounding box center [810, 93] width 544 height 41
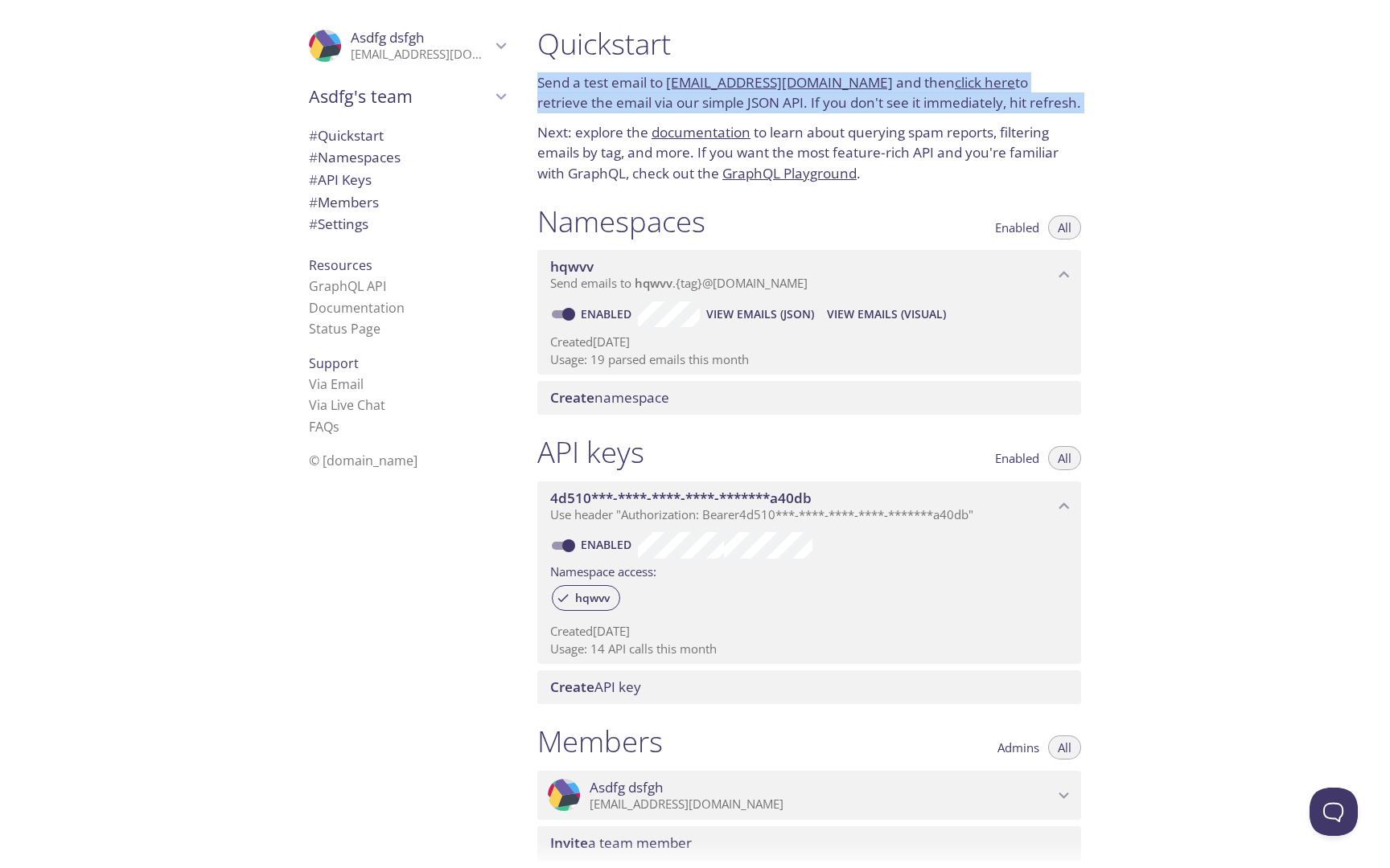
click at [870, 94] on p "Send a test email to [EMAIL_ADDRESS][DOMAIN_NAME] and then click here to retrie…" at bounding box center [810, 93] width 544 height 41
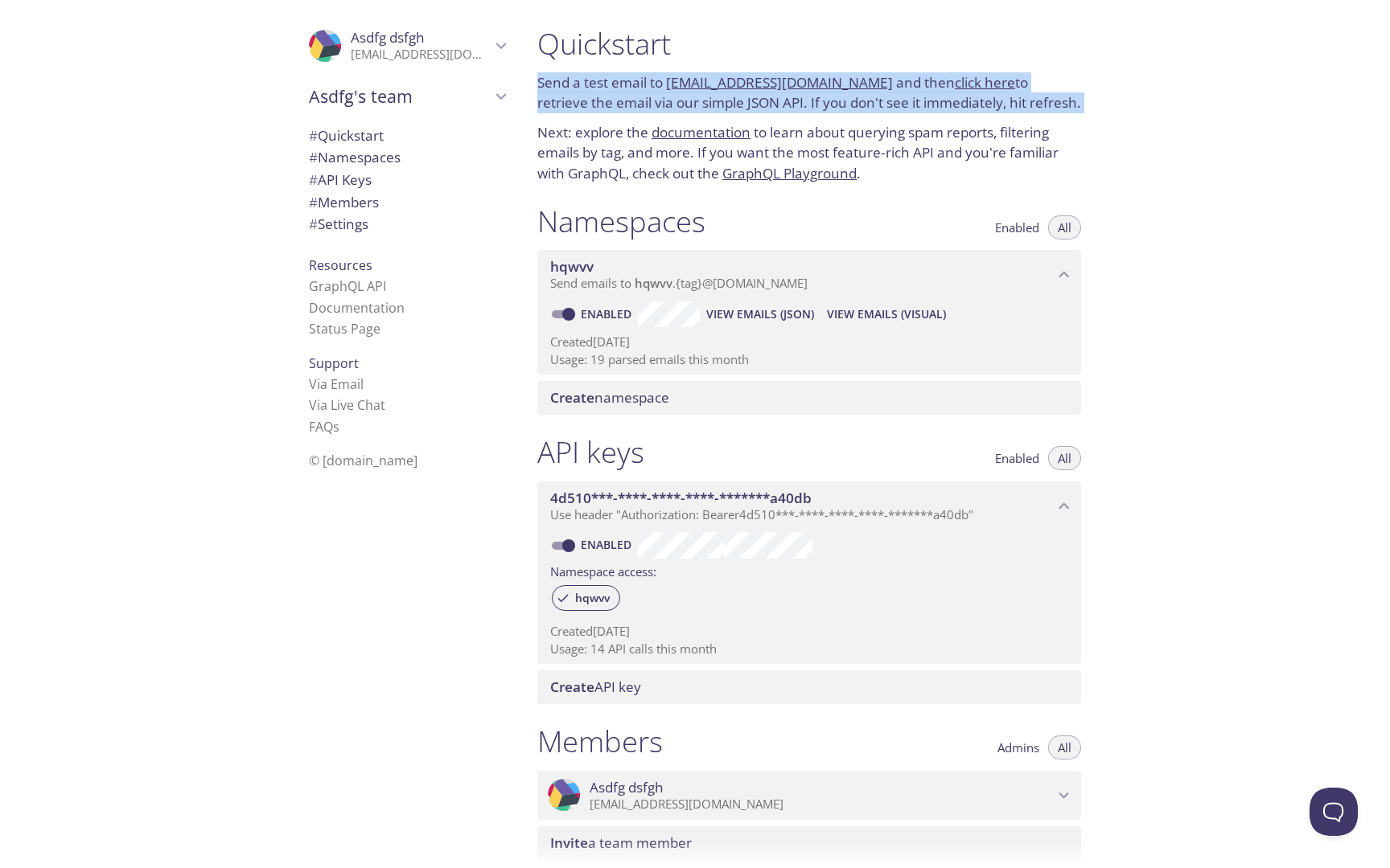
copy p "Send a test email to [EMAIL_ADDRESS][DOMAIN_NAME] and then click here to retrie…"
